Goal: Check status: Check status

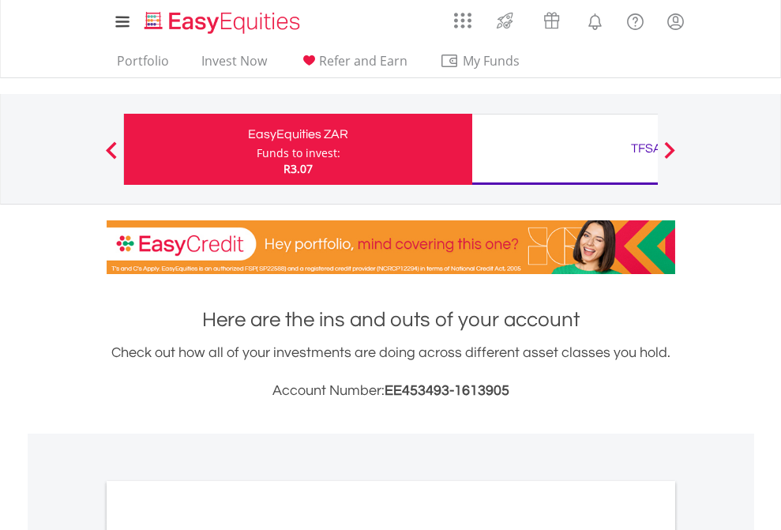
click at [257, 149] on div "Funds to invest:" at bounding box center [299, 153] width 84 height 16
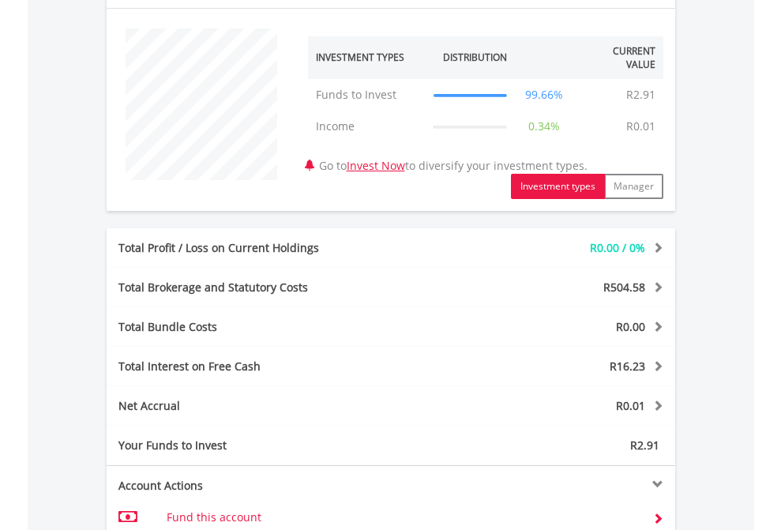
scroll to position [1060, 0]
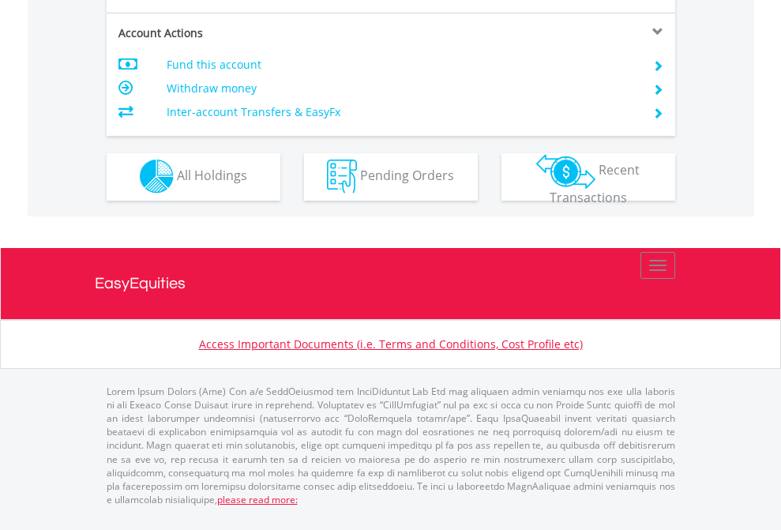
scroll to position [1347, 0]
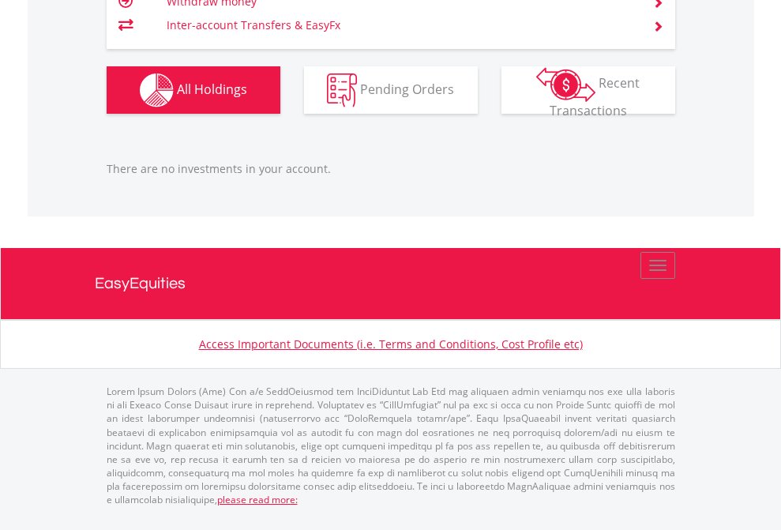
scroll to position [152, 248]
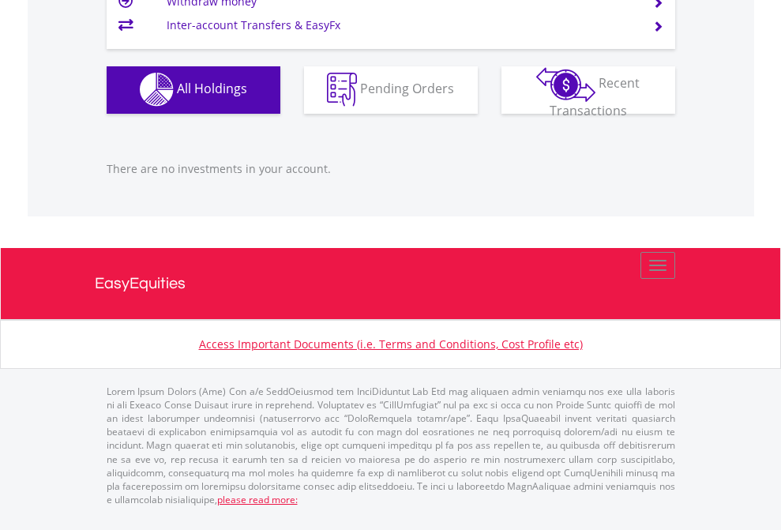
scroll to position [152, 248]
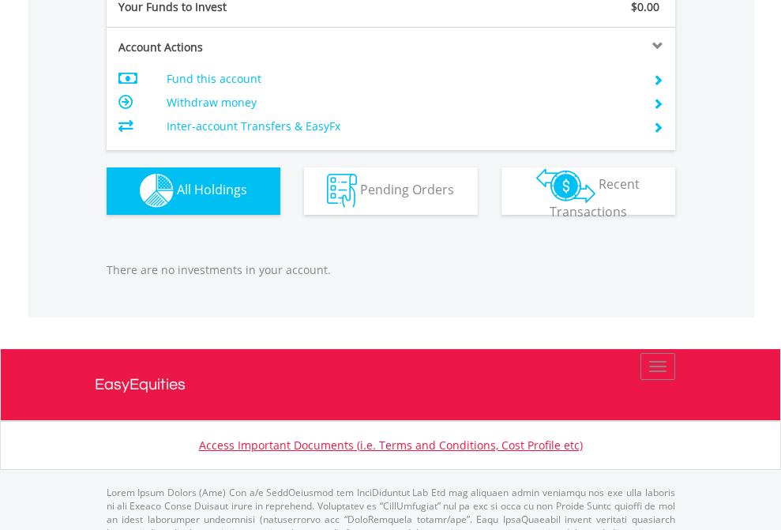
scroll to position [1564, 0]
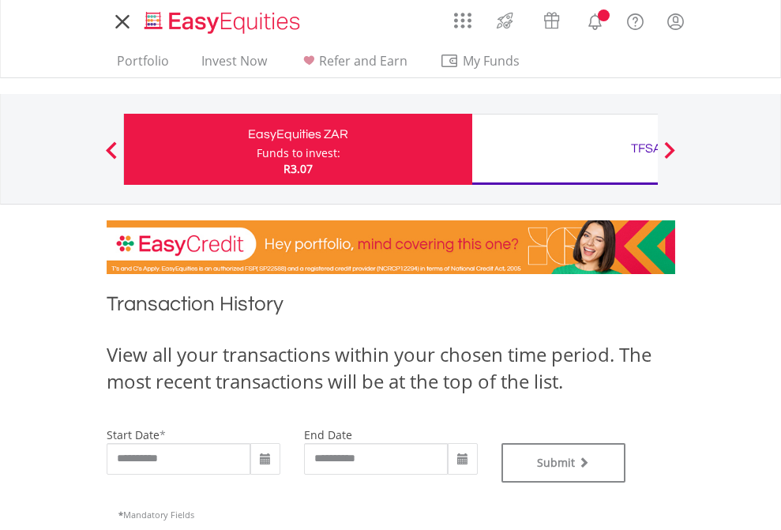
type input "**********"
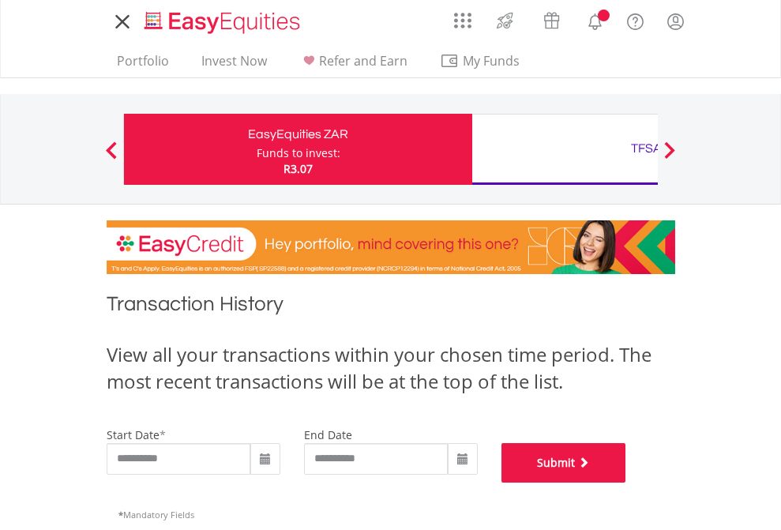
click at [627, 483] on button "Submit" at bounding box center [564, 463] width 125 height 40
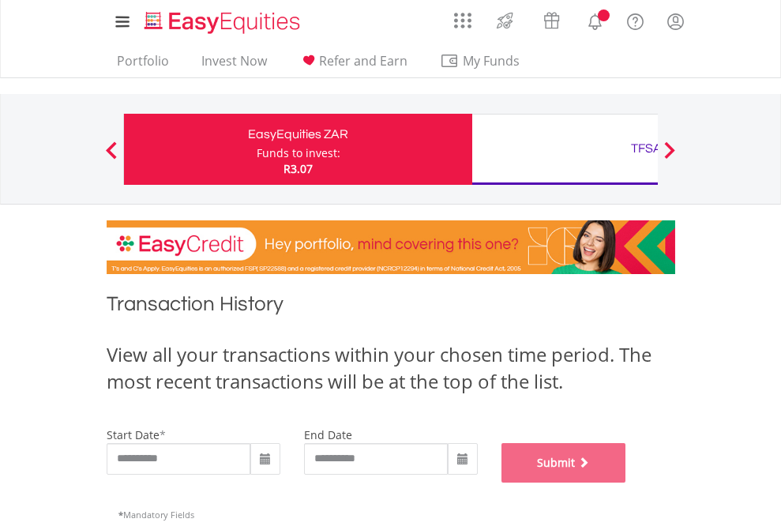
scroll to position [641, 0]
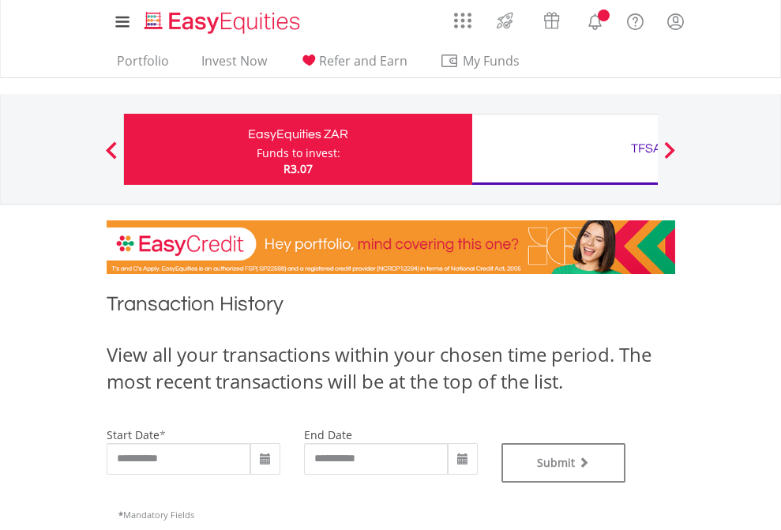
click at [565, 149] on div "TFSA" at bounding box center [646, 148] width 329 height 22
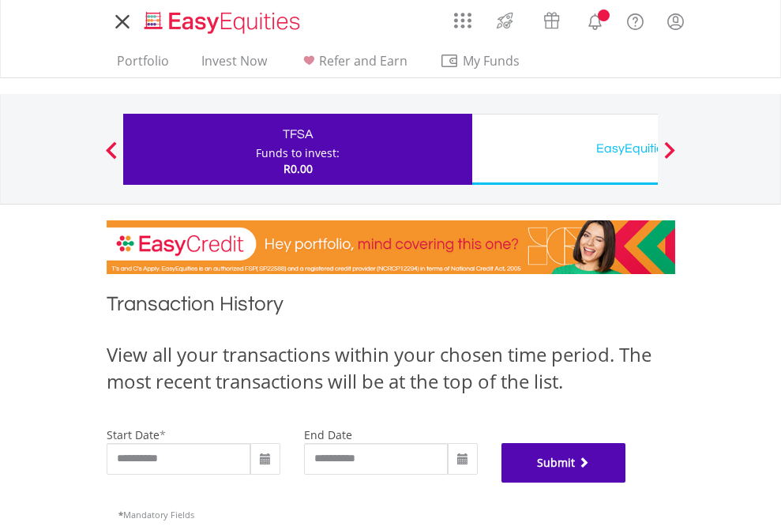
click at [627, 483] on button "Submit" at bounding box center [564, 463] width 125 height 40
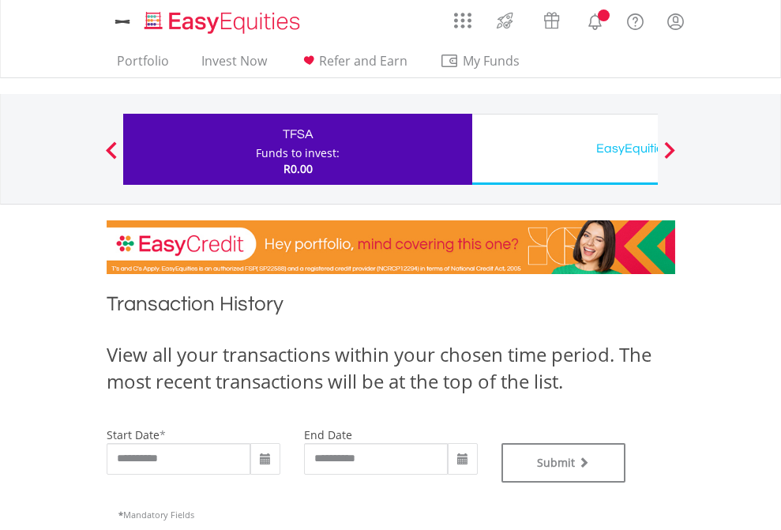
click at [565, 149] on div "EasyEquities USD" at bounding box center [646, 148] width 329 height 22
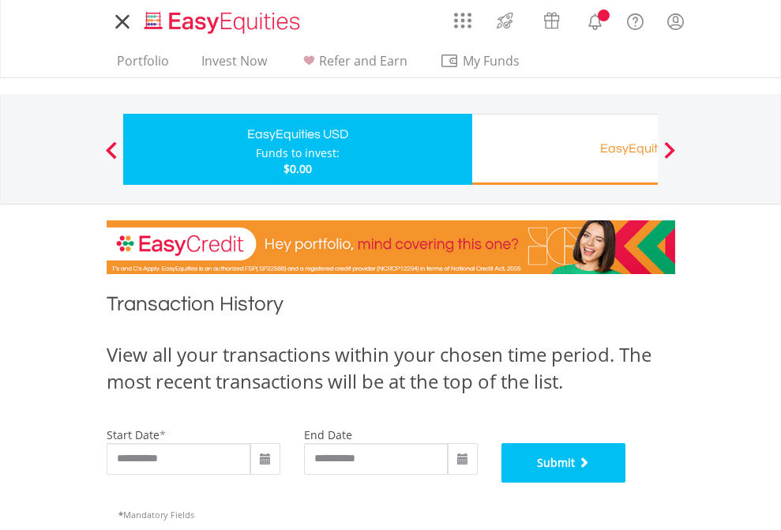
click at [627, 483] on button "Submit" at bounding box center [564, 463] width 125 height 40
